Goal: Find specific page/section: Locate a particular part of the current website

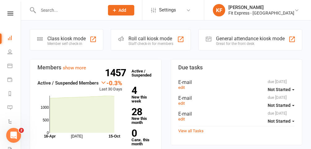
click at [100, 9] on input "text" at bounding box center [68, 10] width 64 height 9
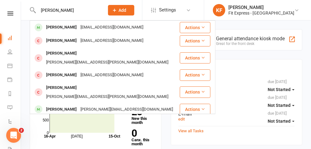
type input "natalie th"
click at [88, 30] on div "[EMAIL_ADDRESS][DOMAIN_NAME]" at bounding box center [112, 27] width 66 height 9
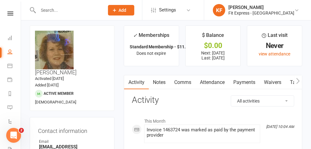
scroll to position [0, 0]
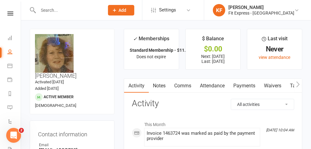
click at [163, 87] on link "Notes" at bounding box center [159, 86] width 21 height 14
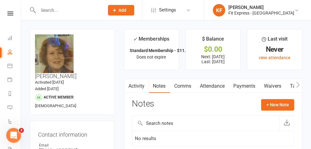
drag, startPoint x: 241, startPoint y: 84, endPoint x: 204, endPoint y: 80, distance: 37.3
click at [237, 83] on link "Payments" at bounding box center [244, 86] width 31 height 14
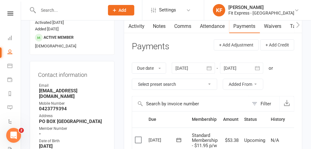
click at [194, 66] on div at bounding box center [193, 67] width 43 height 11
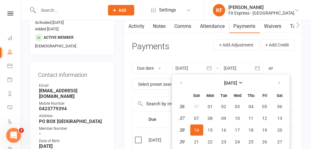
scroll to position [80, 0]
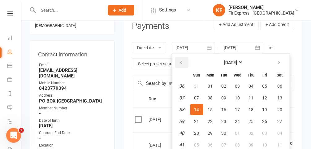
click at [182, 57] on button "button" at bounding box center [181, 62] width 13 height 11
click at [224, 88] on button "01" at bounding box center [223, 85] width 13 height 11
type input "01 Jul 2025"
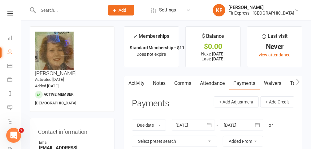
scroll to position [0, 0]
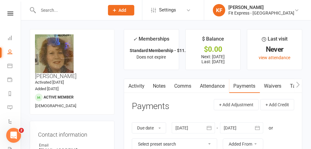
click at [270, 84] on link "Waivers" at bounding box center [273, 86] width 26 height 14
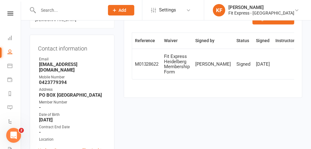
scroll to position [81, 0]
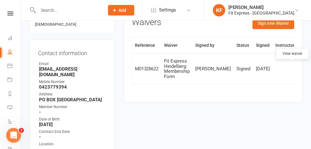
click at [303, 66] on icon at bounding box center [305, 68] width 5 height 5
